Goal: Task Accomplishment & Management: Manage account settings

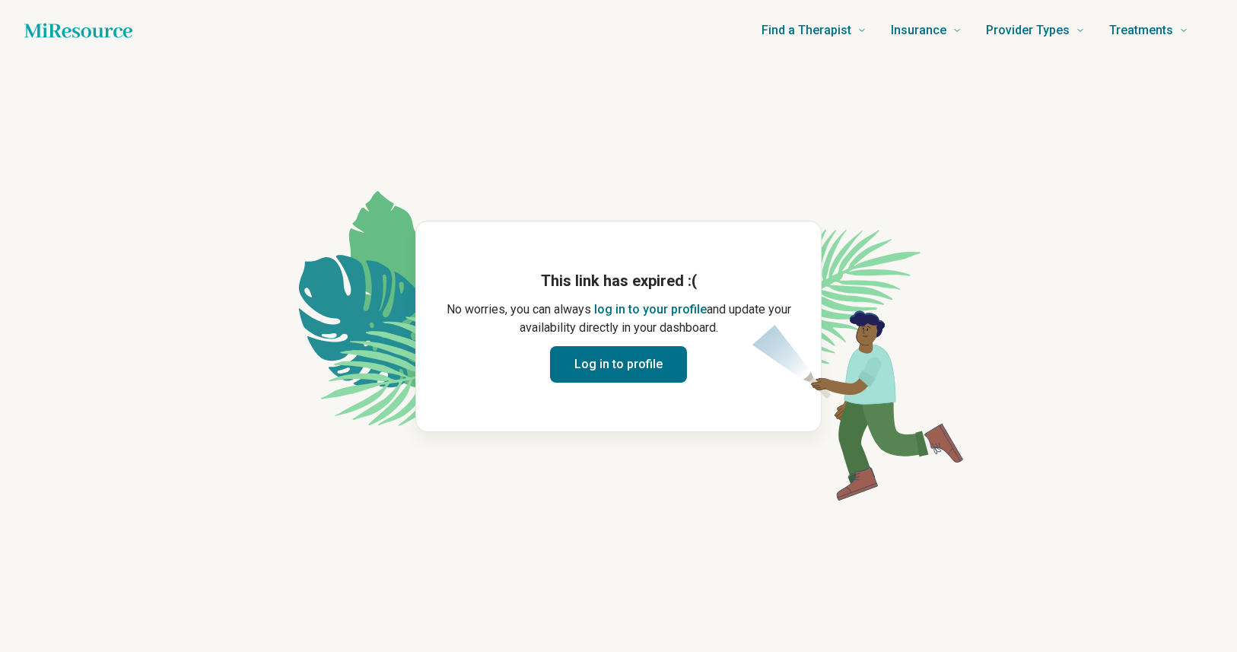
click at [571, 368] on button "Log in to profile" at bounding box center [618, 364] width 137 height 37
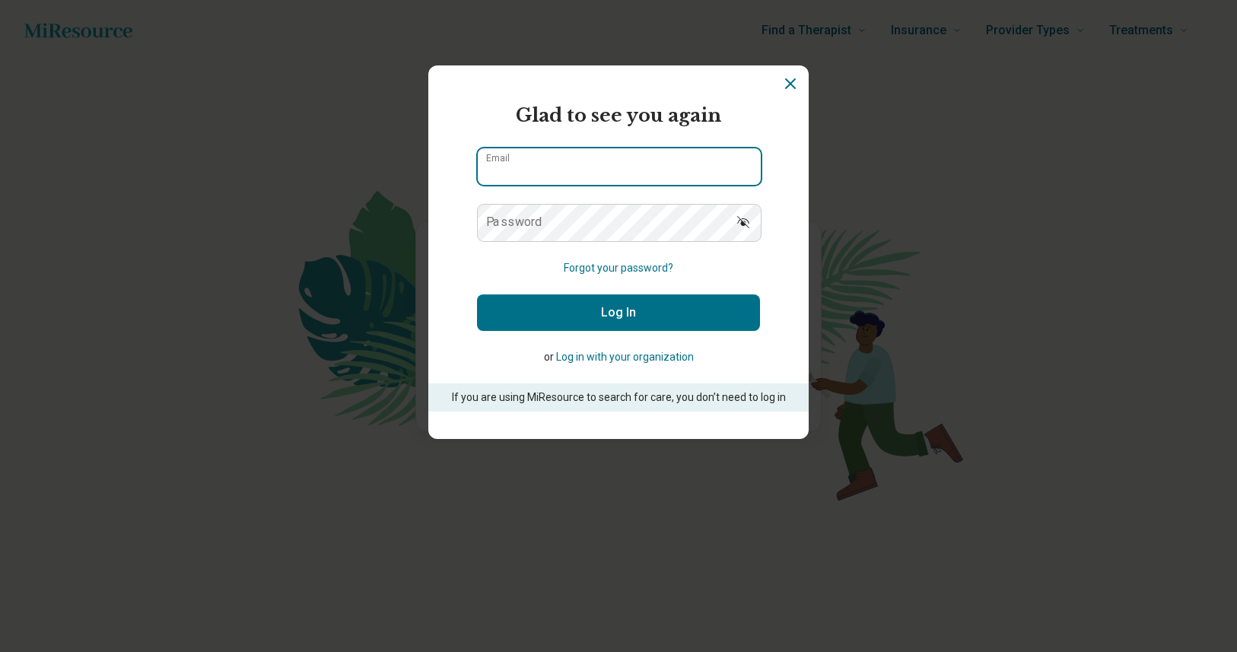
click at [590, 154] on input "Email" at bounding box center [619, 166] width 283 height 37
type input "**********"
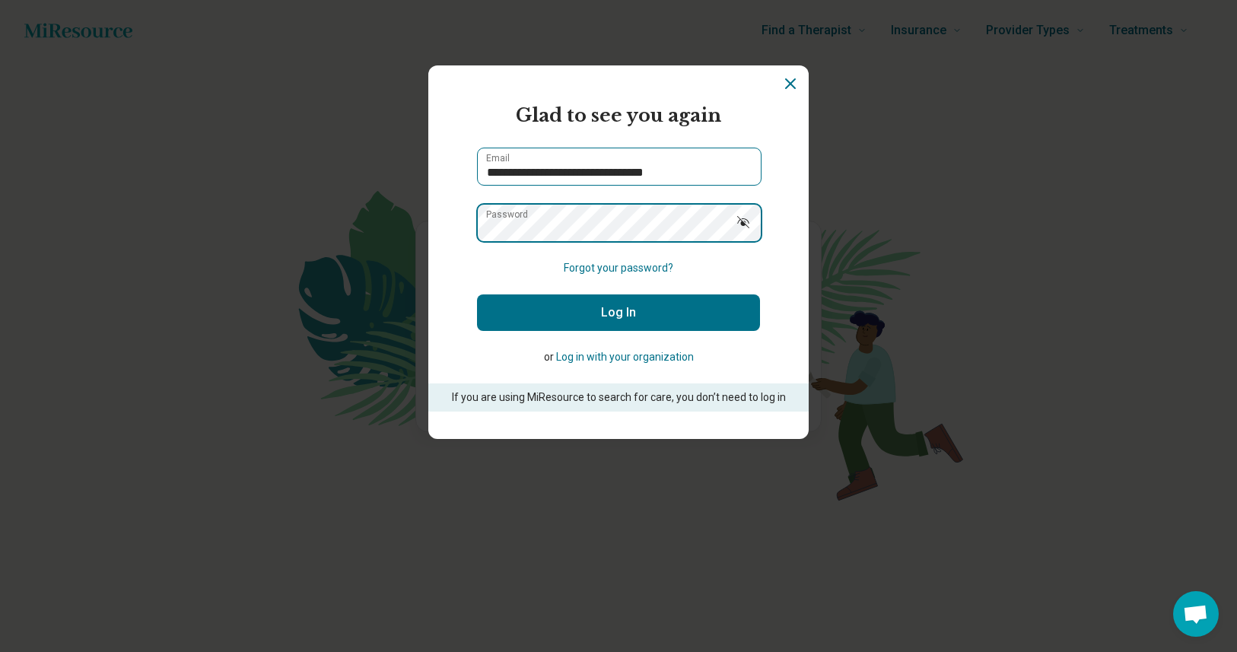
click at [477, 294] on button "Log In" at bounding box center [618, 312] width 283 height 37
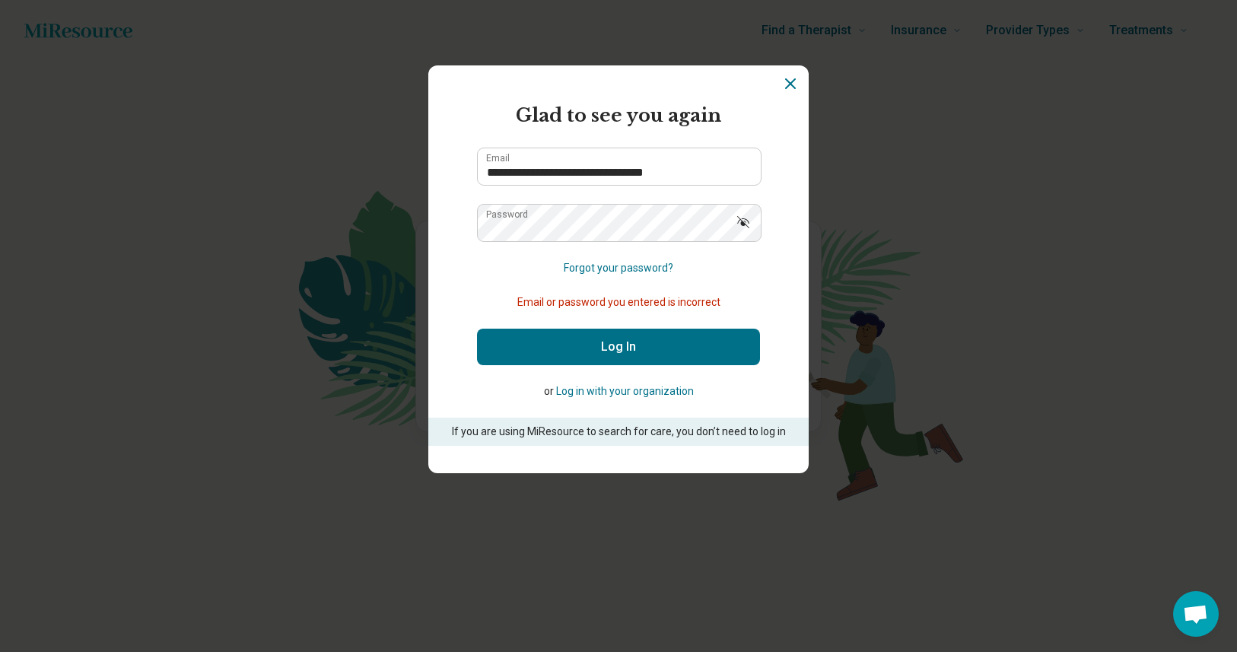
click at [587, 335] on button "Log In" at bounding box center [618, 347] width 283 height 37
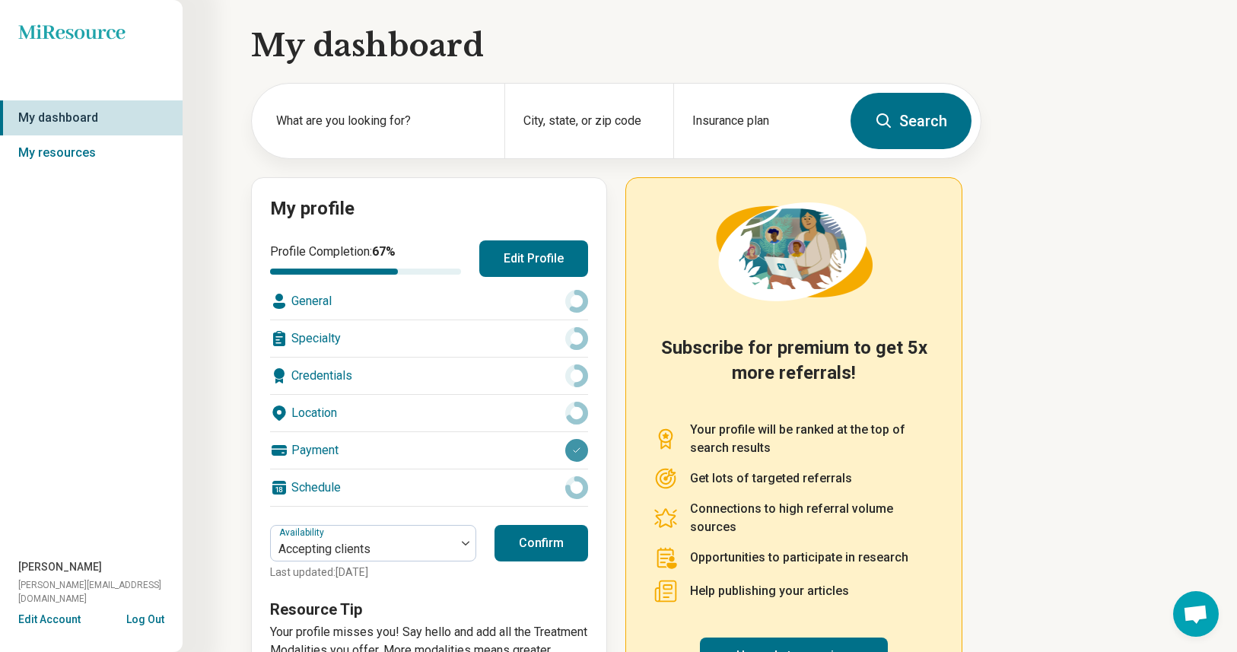
scroll to position [84, 0]
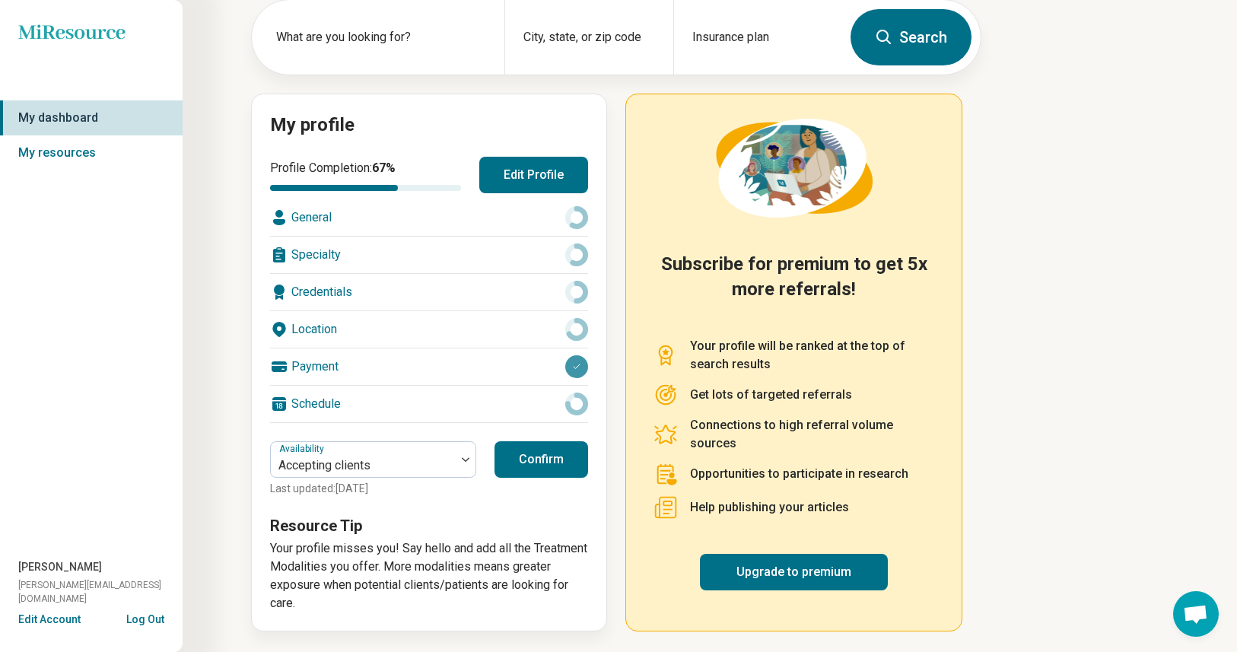
click at [533, 459] on button "Confirm" at bounding box center [542, 459] width 94 height 37
